Goal: Information Seeking & Learning: Learn about a topic

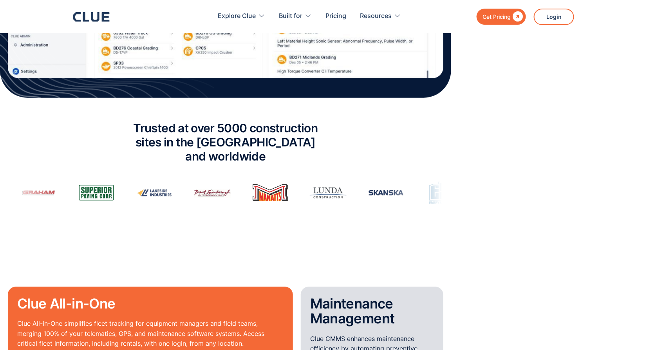
scroll to position [470, 0]
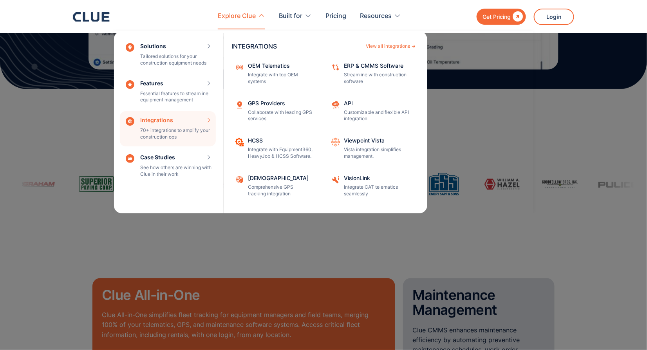
click at [173, 121] on div "Integrations 70+ integrations to amplify your construction ops INTEGRATIONS Vie…" at bounding box center [168, 128] width 96 height 35
click at [150, 119] on div "Integrations 70+ integrations to amplify your construction ops INTEGRATIONS Vie…" at bounding box center [168, 128] width 96 height 35
drag, startPoint x: 154, startPoint y: 115, endPoint x: 150, endPoint y: 125, distance: 10.7
drag, startPoint x: 150, startPoint y: 125, endPoint x: 157, endPoint y: 121, distance: 8.6
click at [154, 123] on div "Integrations 70+ integrations to amplify your construction ops INTEGRATIONS Vie…" at bounding box center [168, 128] width 96 height 35
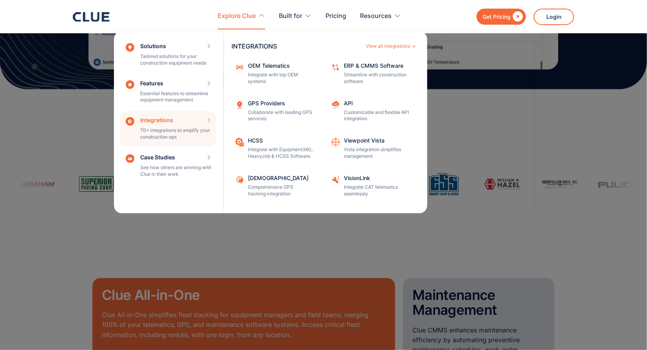
click at [180, 138] on div "Integrations 70+ integrations to amplify your construction ops INTEGRATIONS Vie…" at bounding box center [168, 128] width 96 height 35
drag, startPoint x: 179, startPoint y: 135, endPoint x: 224, endPoint y: 125, distance: 45.6
click at [186, 132] on div "Integrations 70+ integrations to amplify your construction ops INTEGRATIONS Vie…" at bounding box center [168, 128] width 96 height 35
drag, startPoint x: 167, startPoint y: 127, endPoint x: 187, endPoint y: 119, distance: 21.8
click at [167, 127] on div "Integrations 70+ integrations to amplify your construction ops INTEGRATIONS Vie…" at bounding box center [168, 128] width 96 height 35
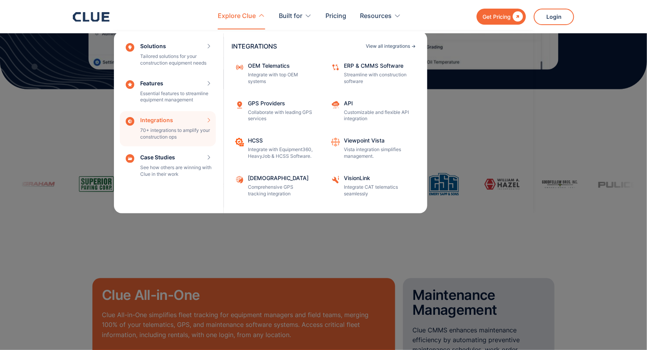
click at [375, 47] on div "View all integrations" at bounding box center [388, 46] width 44 height 5
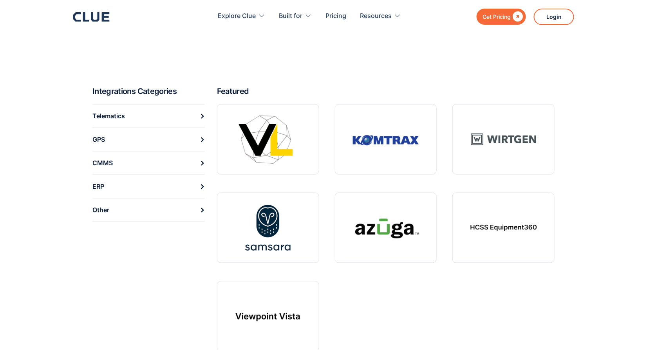
scroll to position [274, 0]
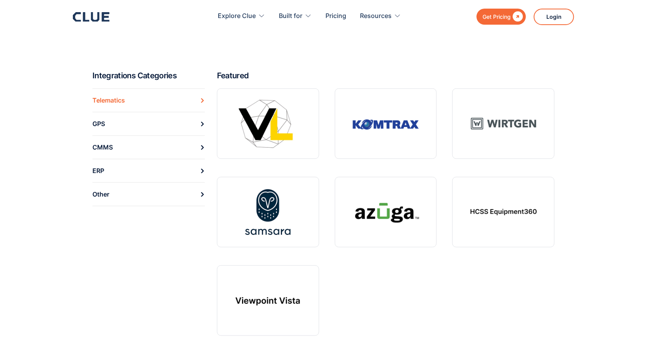
click at [158, 102] on link "Telematics" at bounding box center [148, 101] width 112 height 24
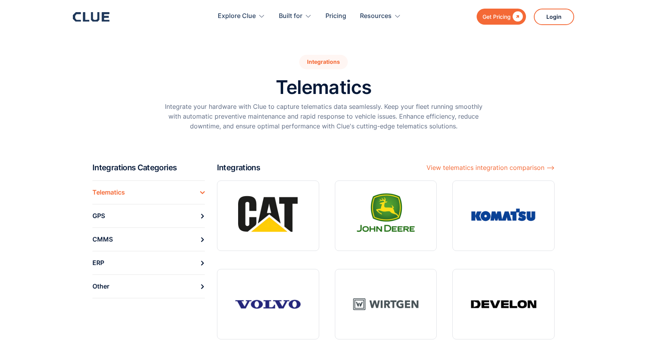
click at [156, 128] on div "Integrations Telematics Integrate your hardware with Clue to capture telematics…" at bounding box center [323, 97] width 462 height 84
click at [157, 214] on link "GPS" at bounding box center [148, 216] width 112 height 24
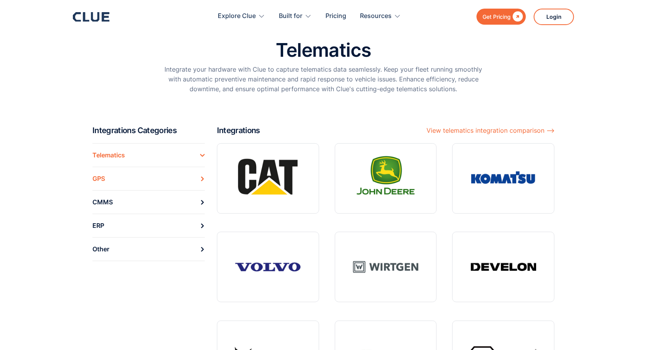
scroll to position [78, 0]
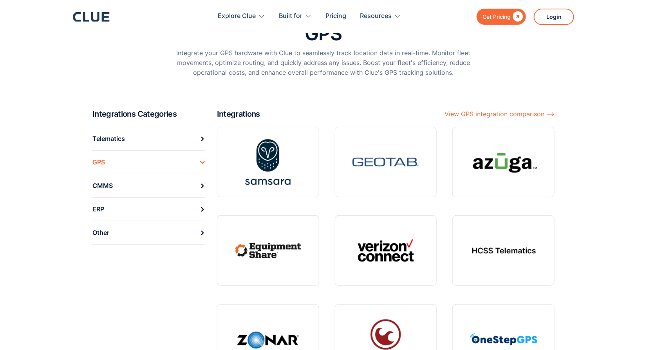
scroll to position [39, 0]
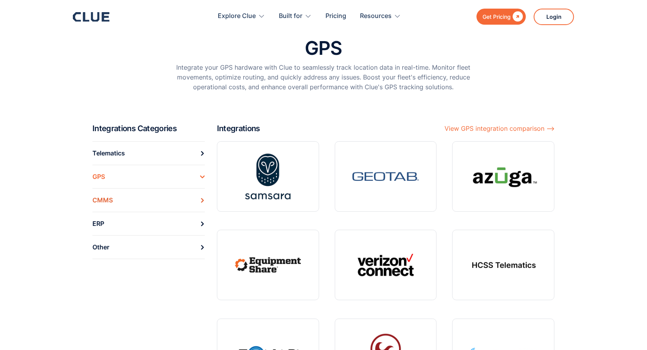
click at [147, 197] on link "CMMS" at bounding box center [148, 200] width 112 height 24
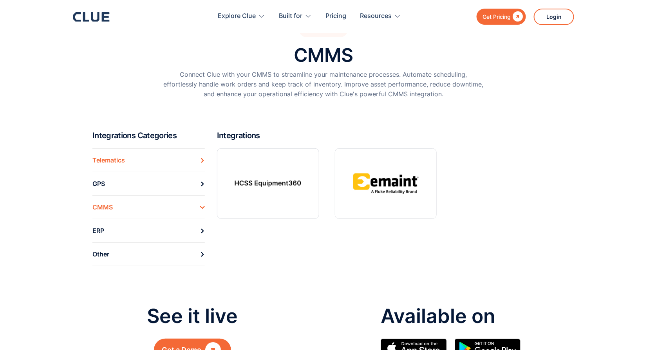
scroll to position [78, 0]
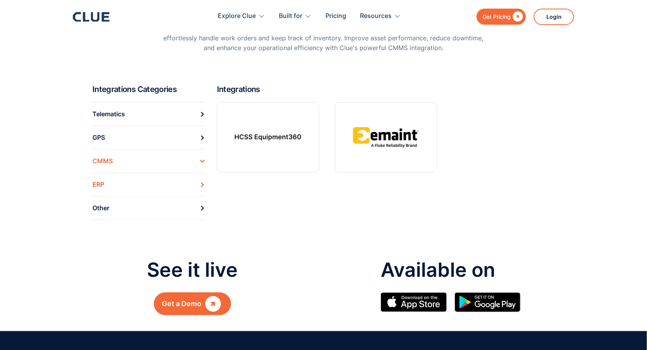
click at [119, 189] on link "ERP" at bounding box center [148, 185] width 112 height 24
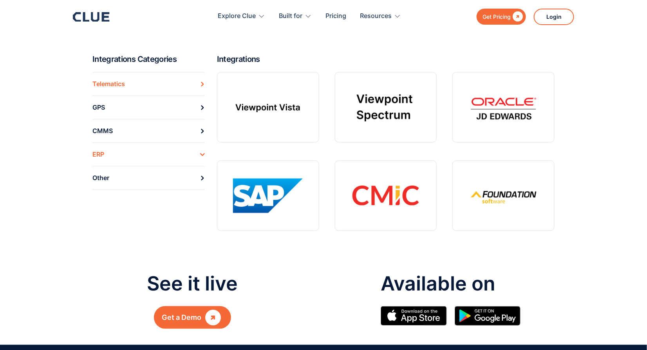
scroll to position [118, 0]
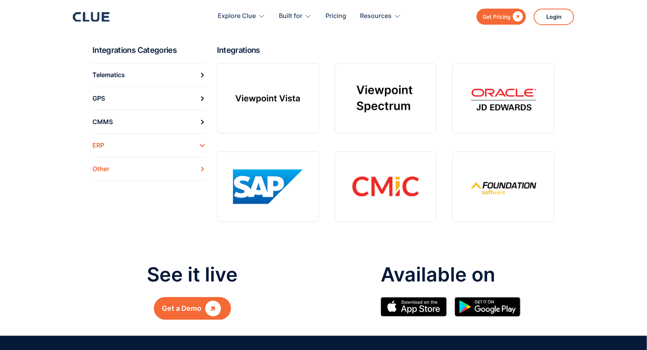
click at [112, 170] on link "Other" at bounding box center [148, 169] width 112 height 24
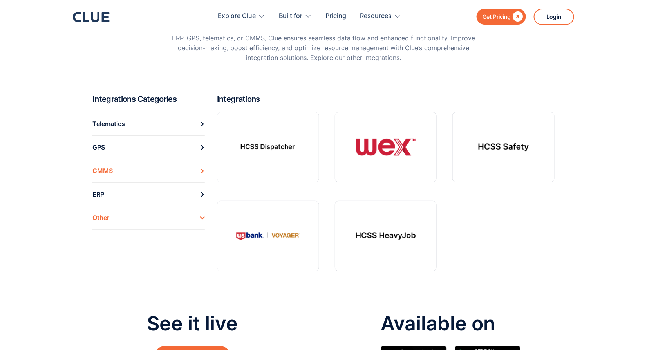
scroll to position [118, 0]
